Goal: Navigation & Orientation: Find specific page/section

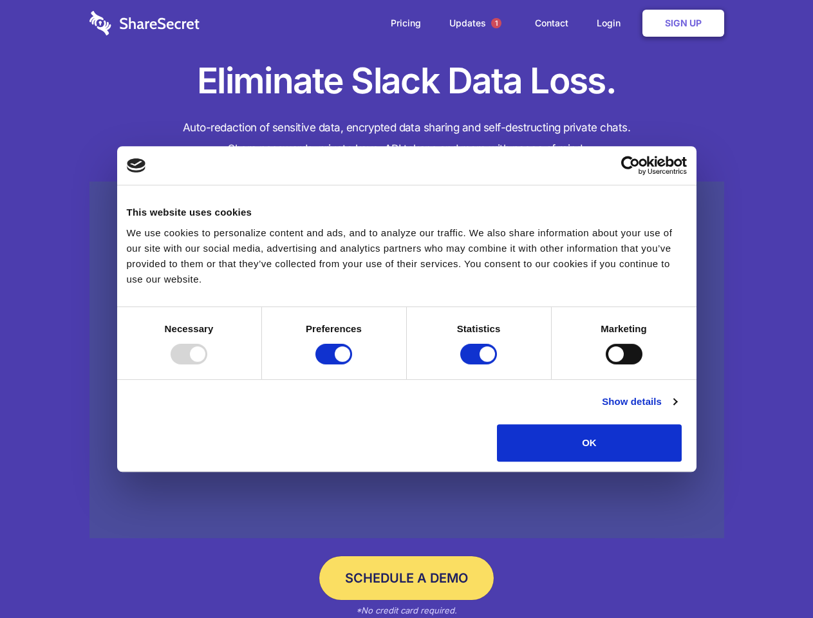
click at [207, 364] on div at bounding box center [189, 354] width 37 height 21
click at [352, 364] on input "Preferences" at bounding box center [333, 354] width 37 height 21
checkbox input "false"
click at [480, 364] on input "Statistics" at bounding box center [478, 354] width 37 height 21
checkbox input "false"
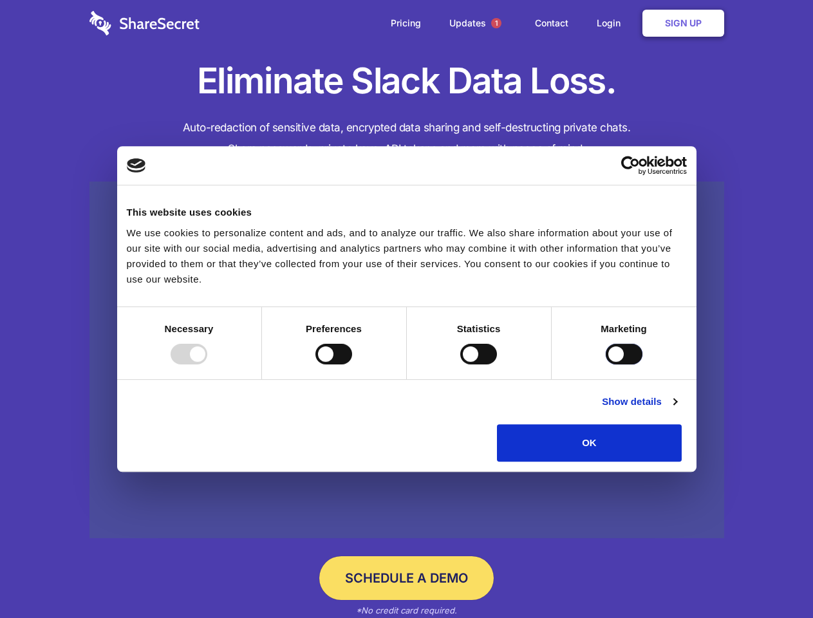
click at [606, 364] on input "Marketing" at bounding box center [624, 354] width 37 height 21
checkbox input "true"
click at [677, 409] on link "Show details" at bounding box center [639, 401] width 75 height 15
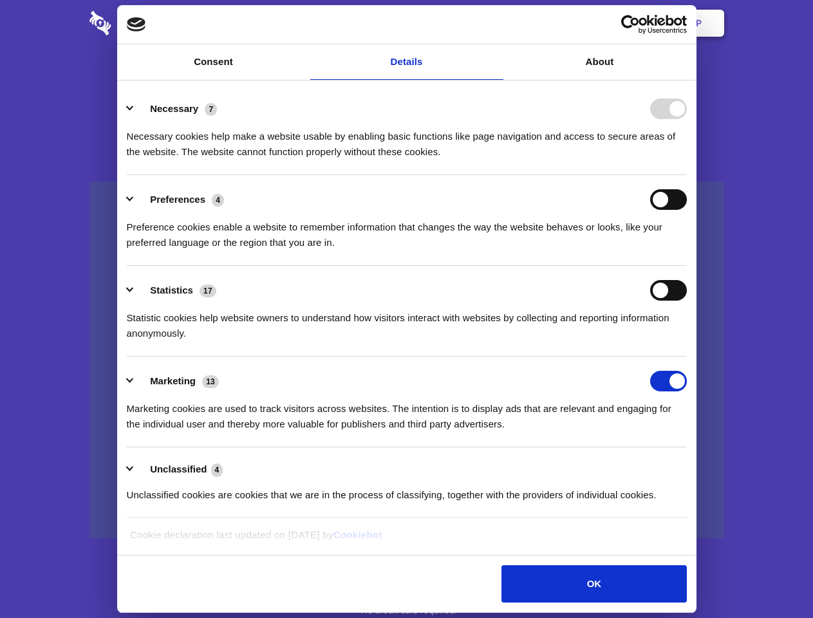
click at [711, 466] on body "Consent Details [#IABV2SETTINGS#] About This website uses cookies We use cookie…" at bounding box center [406, 309] width 813 height 618
click at [496, 23] on span "1" at bounding box center [496, 23] width 10 height 10
